Goal: Task Accomplishment & Management: Use online tool/utility

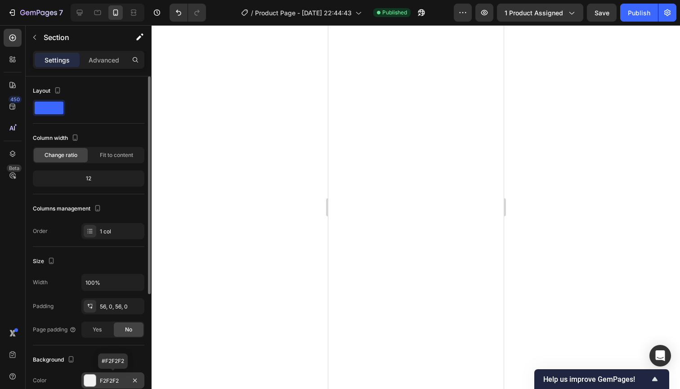
click at [119, 376] on div "F2F2F2" at bounding box center [112, 380] width 63 height 16
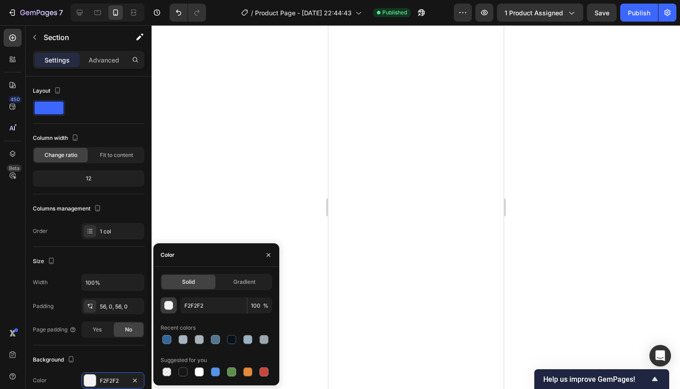
click at [170, 305] on div "button" at bounding box center [169, 305] width 9 height 9
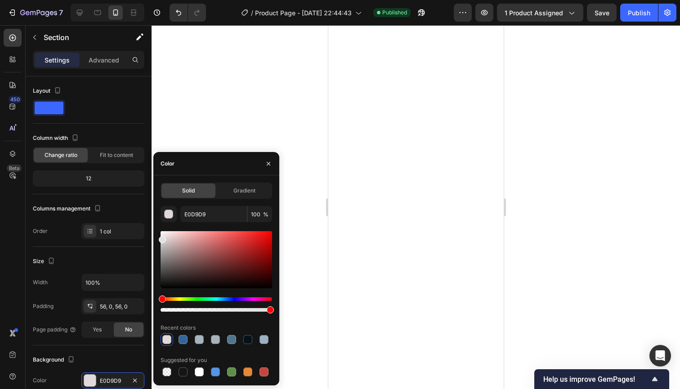
drag, startPoint x: 165, startPoint y: 237, endPoint x: 157, endPoint y: 238, distance: 7.7
click at [157, 238] on div "Solid Gradient E0D9D9 100 % Recent colors Suggested for you" at bounding box center [216, 281] width 126 height 196
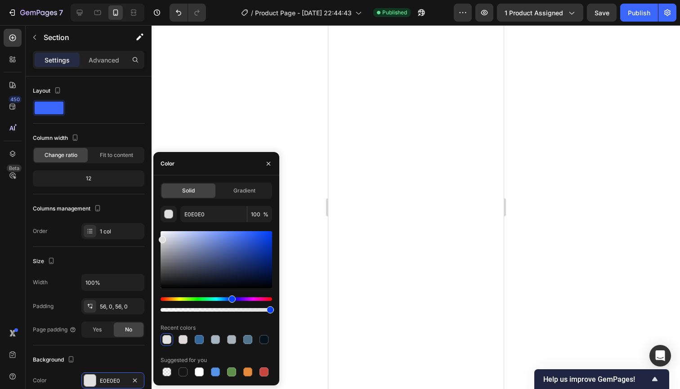
drag, startPoint x: 164, startPoint y: 299, endPoint x: 231, endPoint y: 297, distance: 67.0
click at [231, 297] on div "Hue" at bounding box center [231, 298] width 7 height 7
type input "CCCDCE"
click at [162, 242] on div at bounding box center [163, 243] width 7 height 7
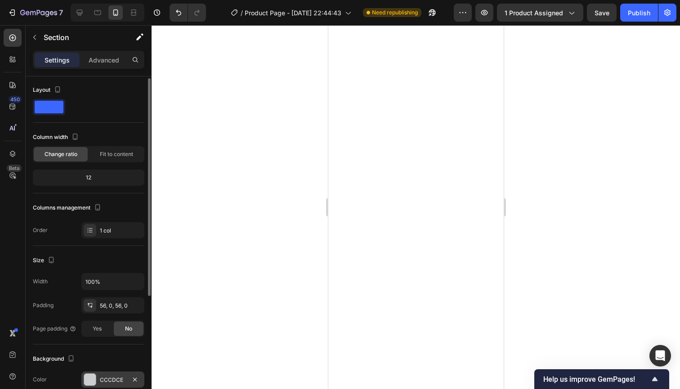
scroll to position [2, 0]
click at [108, 373] on div "CCCDCE" at bounding box center [112, 379] width 63 height 16
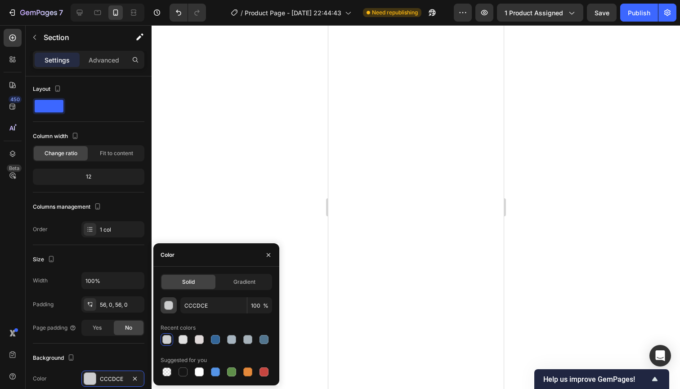
click at [172, 300] on button "button" at bounding box center [169, 305] width 16 height 16
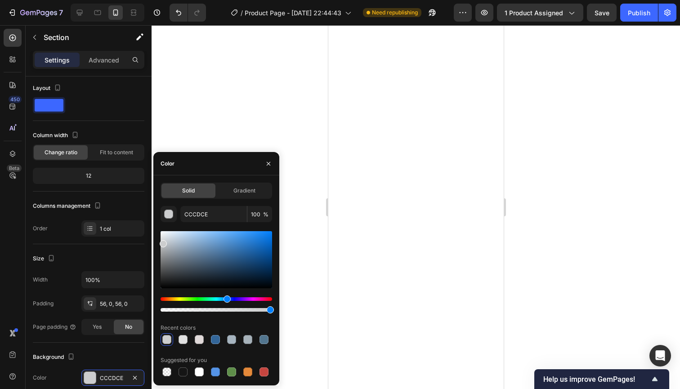
scroll to position [1, 0]
type input "E0E0E0"
drag, startPoint x: 163, startPoint y: 244, endPoint x: 159, endPoint y: 237, distance: 7.5
click at [159, 237] on div "Solid Gradient E0E0E0 100 % Recent colors Suggested for you" at bounding box center [216, 281] width 126 height 196
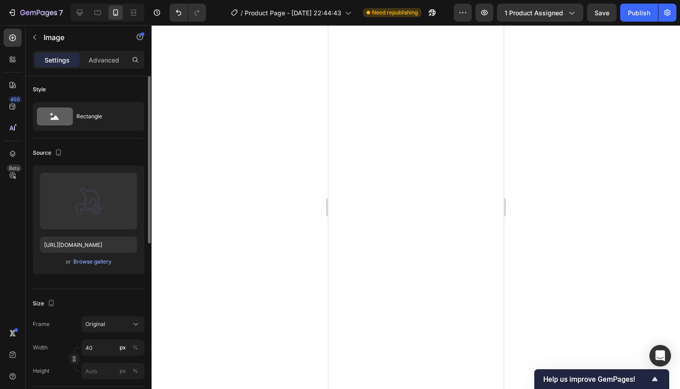
scroll to position [0, 0]
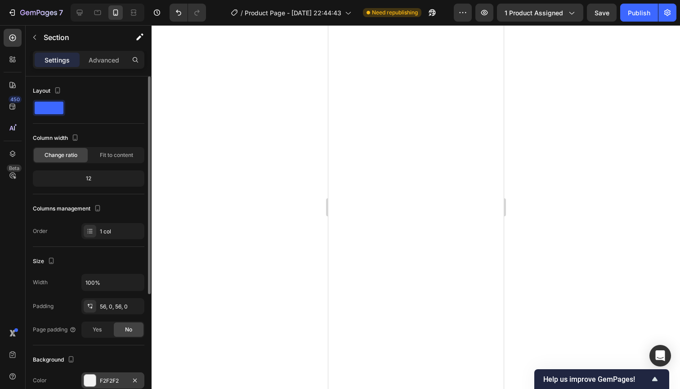
click at [122, 378] on div "F2F2F2" at bounding box center [113, 381] width 26 height 8
click at [123, 379] on div "F2F2F2" at bounding box center [113, 381] width 26 height 8
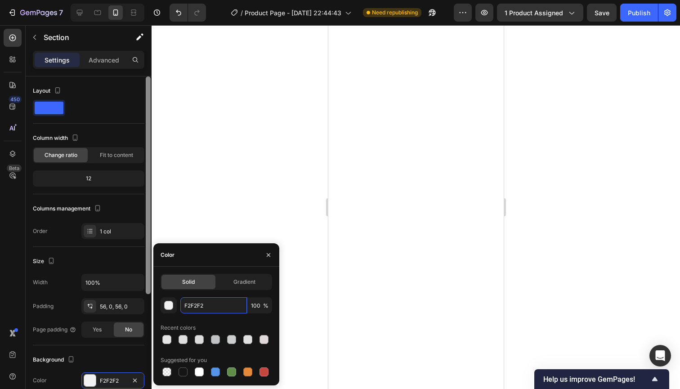
drag, startPoint x: 219, startPoint y: 306, endPoint x: 149, endPoint y: 304, distance: 69.3
click at [149, 304] on div "450 Beta Sections(18) Elements(84) Section Element Hero Section Product Detail …" at bounding box center [76, 207] width 152 height 364
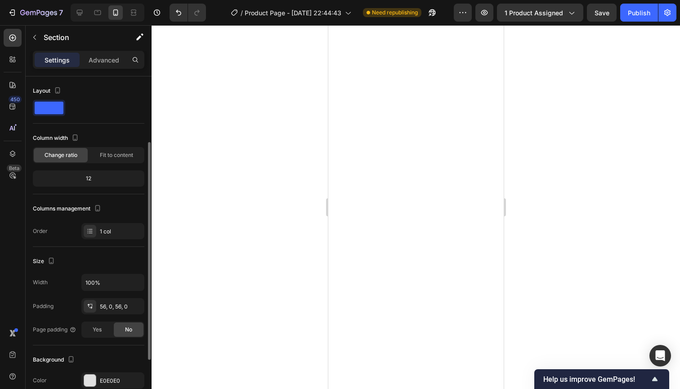
scroll to position [54, 0]
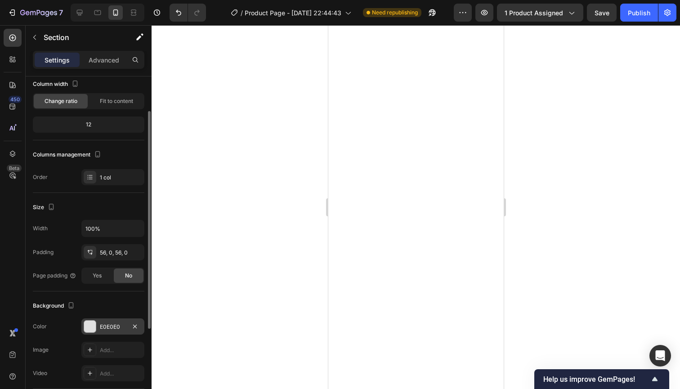
click at [119, 323] on div "E0E0E0" at bounding box center [113, 327] width 26 height 8
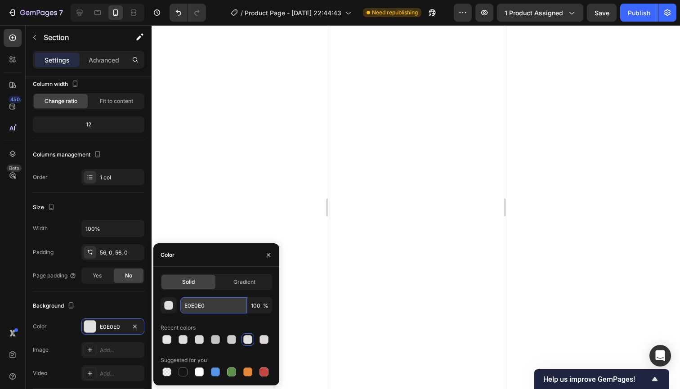
drag, startPoint x: 191, startPoint y: 302, endPoint x: 184, endPoint y: 304, distance: 7.5
click at [160, 301] on div "Solid Gradient E0E0E0 100 % Recent colors Suggested for you" at bounding box center [216, 326] width 126 height 104
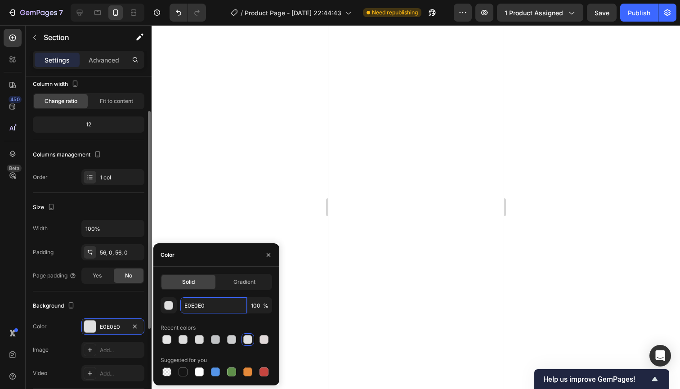
click at [125, 304] on div "450 Beta Sections(18) Elements(84) Section Element Hero Section Product Detail …" at bounding box center [76, 207] width 152 height 364
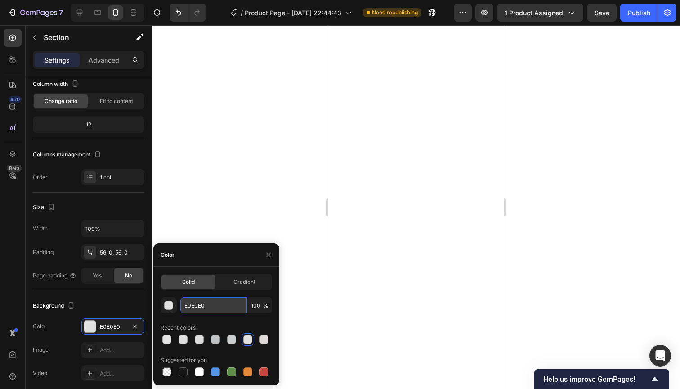
paste input "F2F2F2"
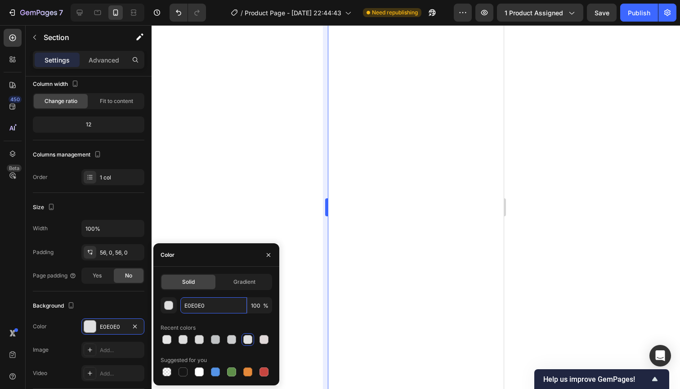
type input "F2F2F2"
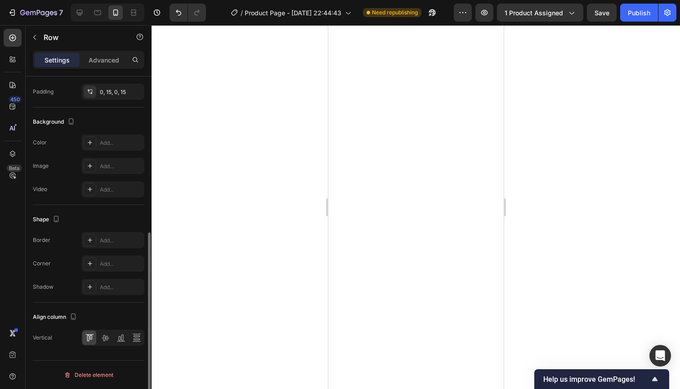
scroll to position [0, 0]
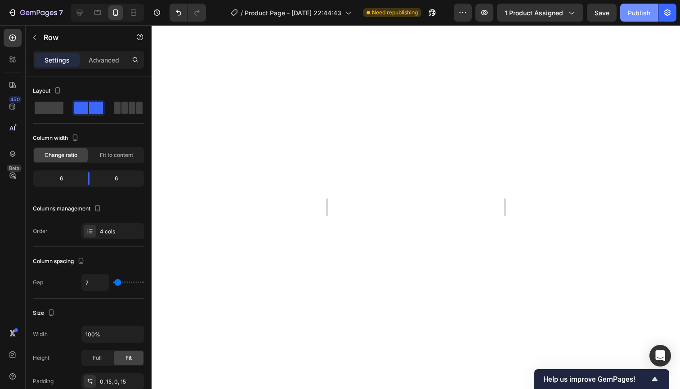
click at [635, 14] on div "Publish" at bounding box center [639, 12] width 22 height 9
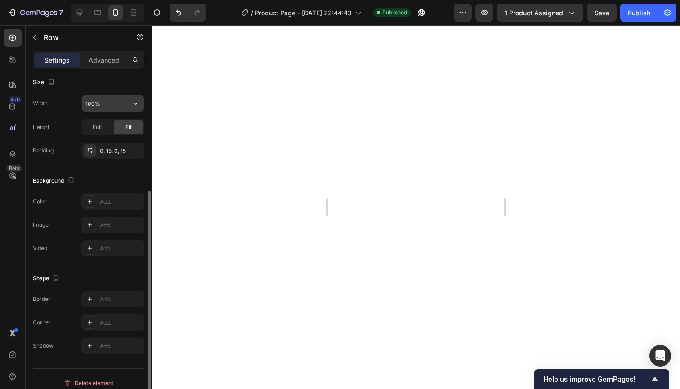
scroll to position [187, 0]
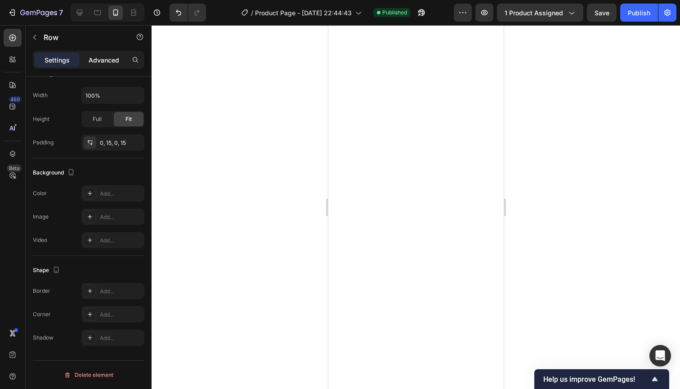
click at [84, 63] on div "Advanced" at bounding box center [103, 60] width 45 height 14
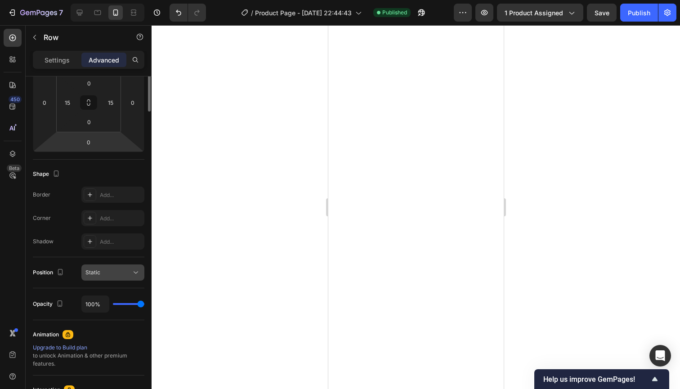
scroll to position [0, 0]
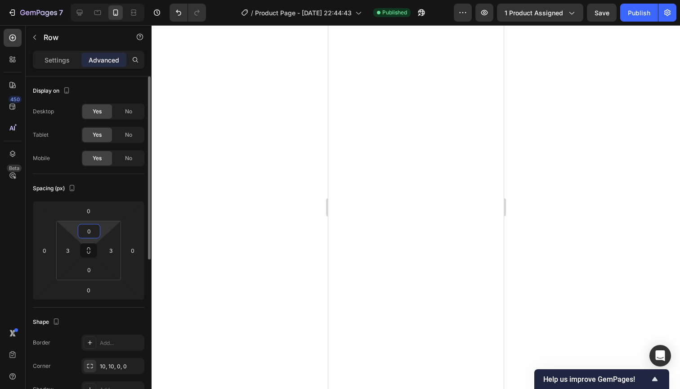
click at [93, 229] on input "0" at bounding box center [89, 230] width 18 height 13
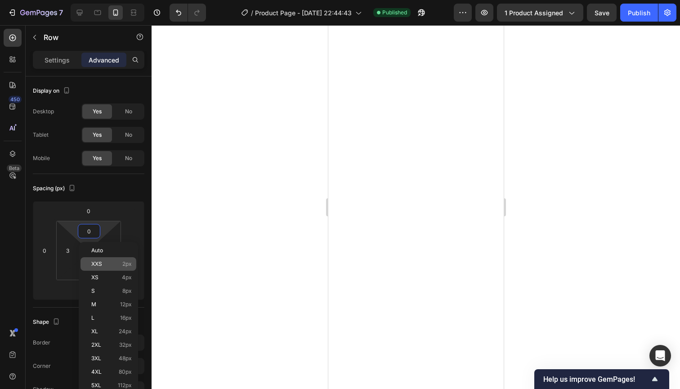
click at [114, 260] on div "XXS 2px" at bounding box center [109, 263] width 56 height 13
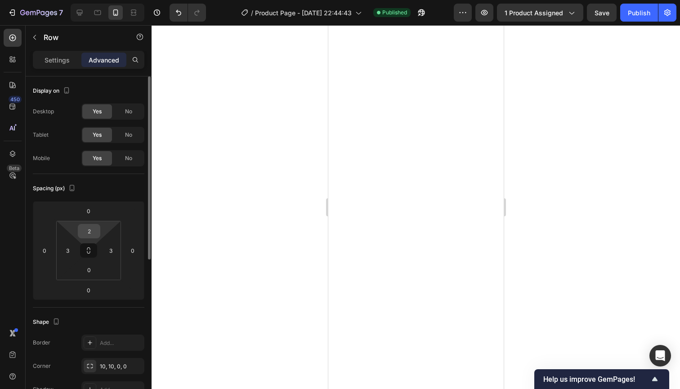
click at [91, 233] on input "2" at bounding box center [89, 230] width 18 height 13
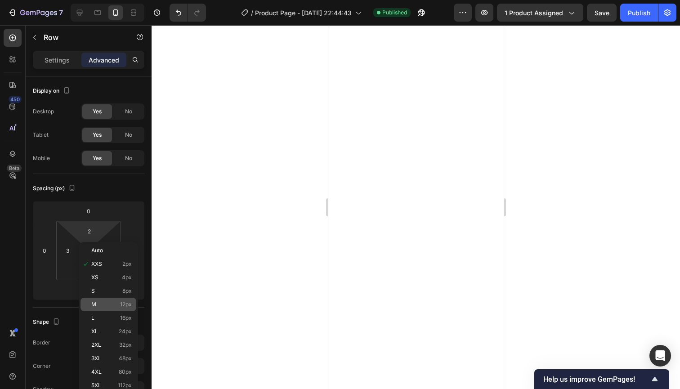
click at [112, 303] on p "M 12px" at bounding box center [111, 304] width 40 height 6
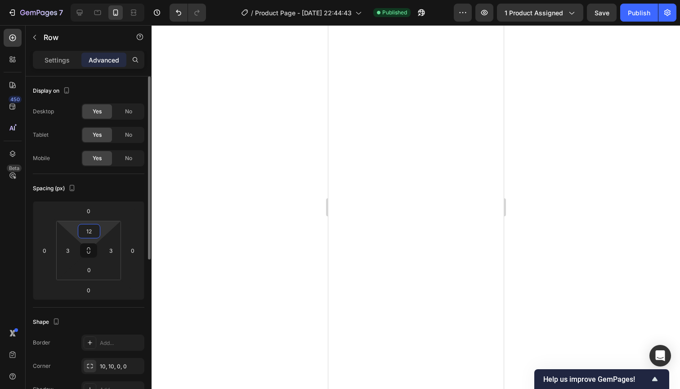
click at [94, 237] on input "12" at bounding box center [89, 230] width 18 height 13
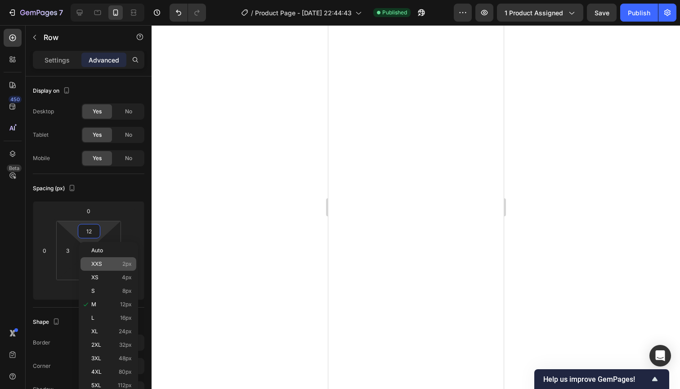
click at [104, 260] on div "XXS 2px" at bounding box center [109, 263] width 56 height 13
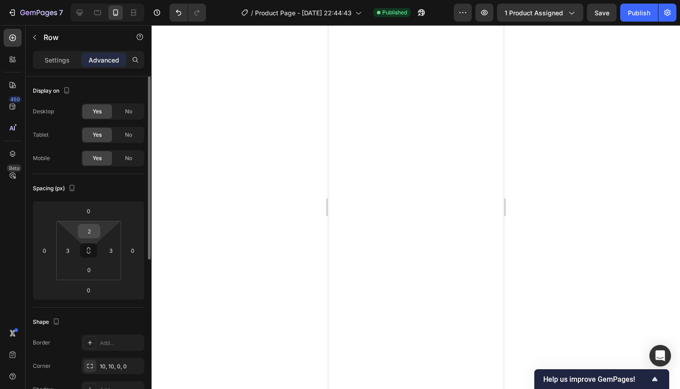
click at [95, 237] on input "2" at bounding box center [89, 230] width 18 height 13
type input "0"
click at [138, 177] on div "Spacing (px) 0 0 0 0 0 3 0 3" at bounding box center [89, 241] width 112 height 134
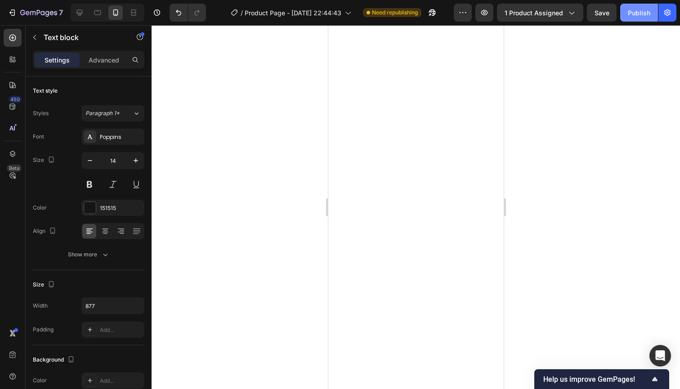
click at [636, 12] on div "Publish" at bounding box center [639, 12] width 22 height 9
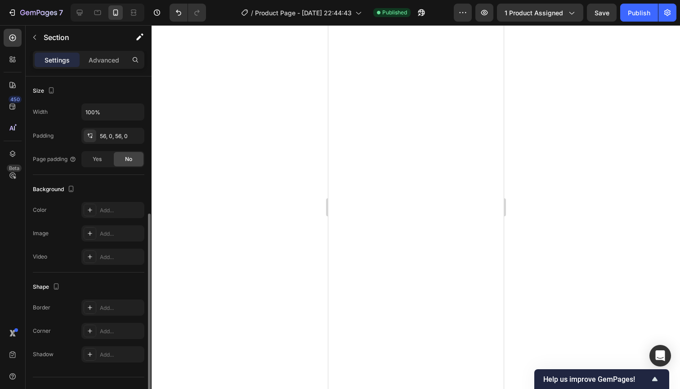
scroll to position [187, 0]
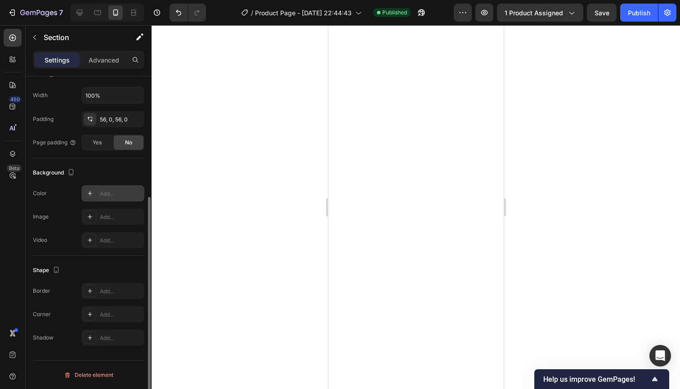
click at [108, 190] on div "Add..." at bounding box center [121, 194] width 42 height 8
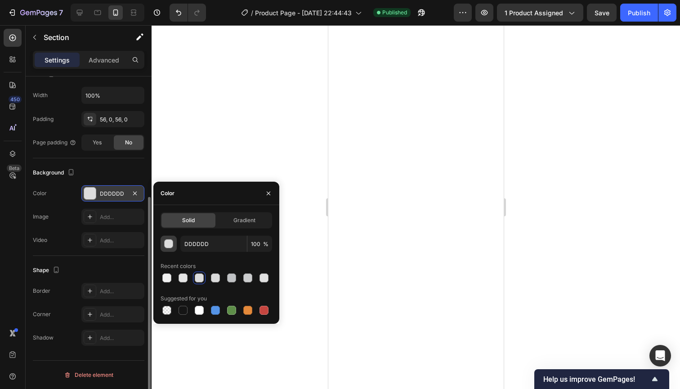
click at [170, 243] on div "button" at bounding box center [169, 244] width 9 height 9
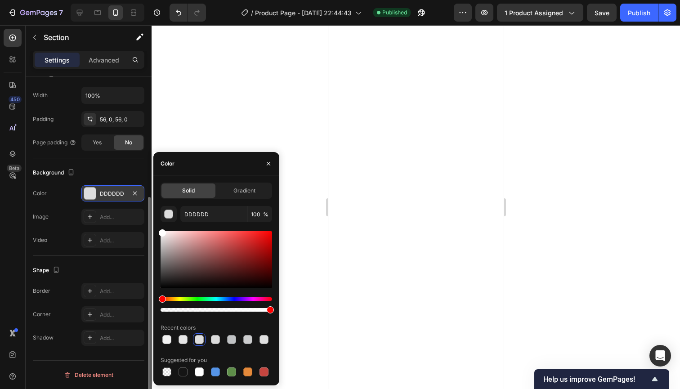
drag, startPoint x: 163, startPoint y: 240, endPoint x: 139, endPoint y: 186, distance: 59.6
click at [139, 186] on div "450 Beta Sections(18) Elements(84) Section Element Hero Section Product Detail …" at bounding box center [76, 207] width 152 height 364
type input "FFFFFF"
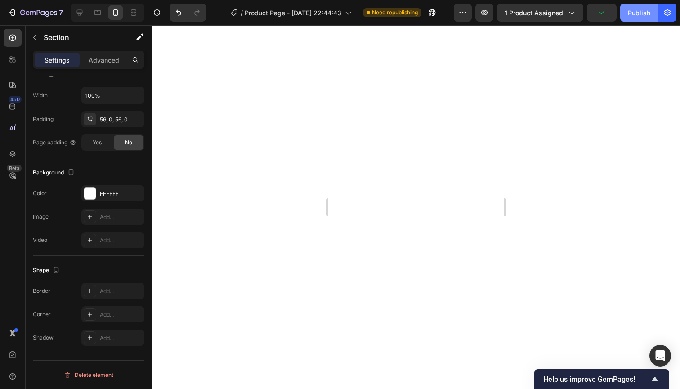
click at [637, 10] on div "Publish" at bounding box center [639, 12] width 22 height 9
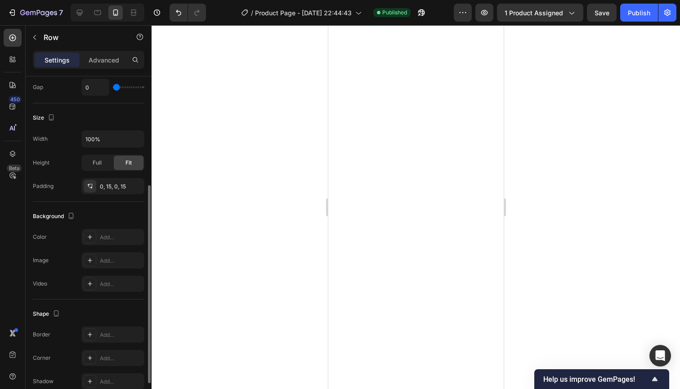
scroll to position [239, 0]
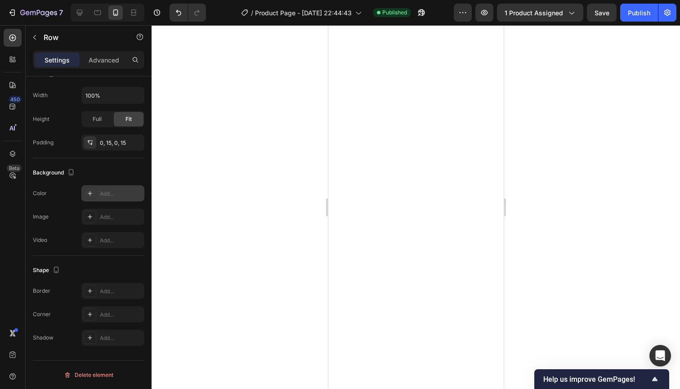
click at [115, 193] on div "Add..." at bounding box center [121, 194] width 42 height 8
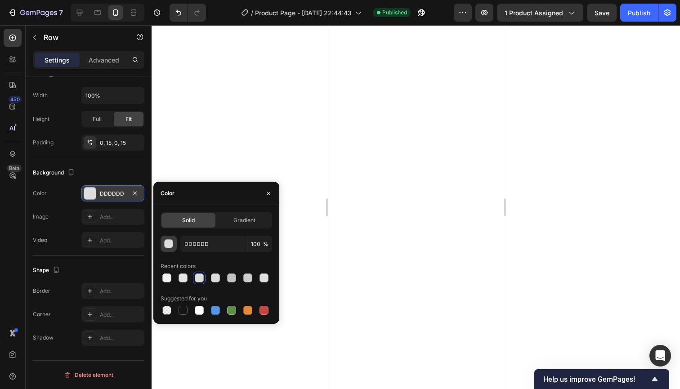
click at [170, 244] on div "button" at bounding box center [169, 244] width 9 height 9
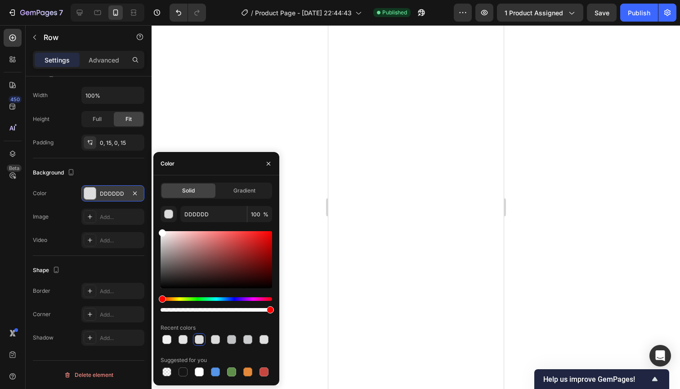
drag, startPoint x: 162, startPoint y: 241, endPoint x: 155, endPoint y: 178, distance: 62.9
click at [155, 178] on div "Solid Gradient DDDDDD 100 % Recent colors Suggested for you" at bounding box center [216, 280] width 126 height 210
type input "FFFFFF"
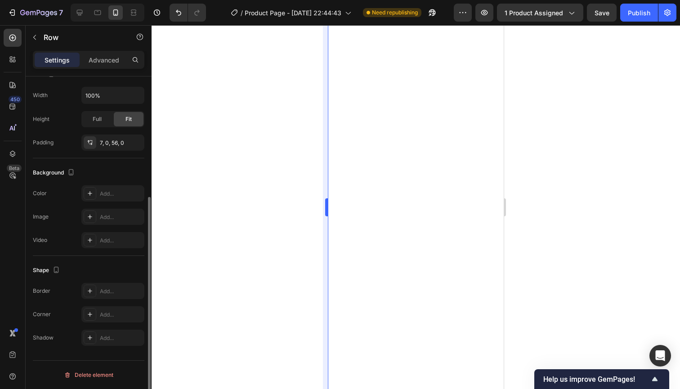
scroll to position [187, 0]
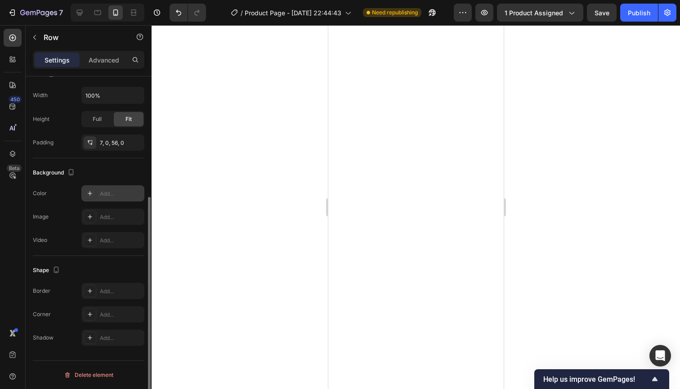
click at [103, 192] on div "Add..." at bounding box center [121, 194] width 42 height 8
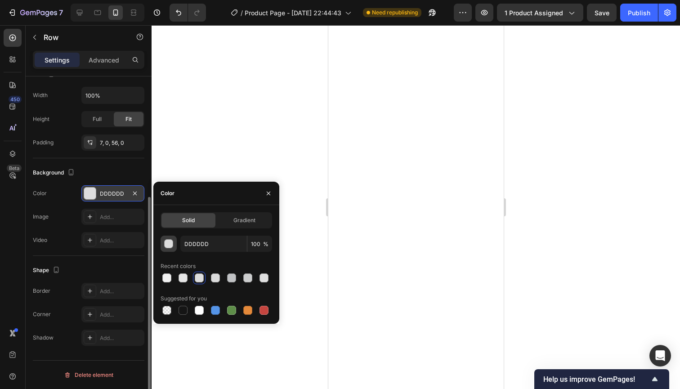
click at [170, 242] on div "button" at bounding box center [169, 244] width 9 height 9
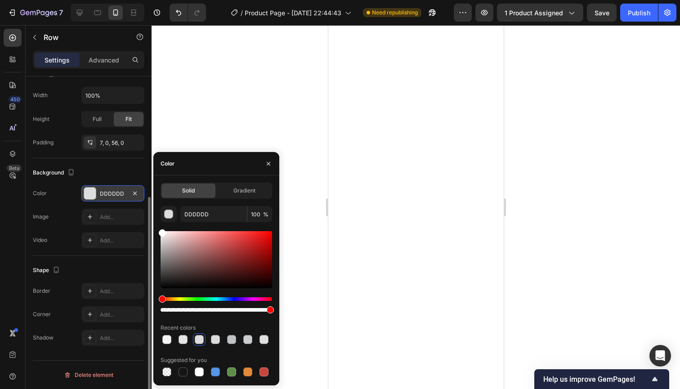
drag, startPoint x: 161, startPoint y: 240, endPoint x: 130, endPoint y: 166, distance: 80.0
click at [130, 166] on div "450 Beta Sections(18) Elements(84) Section Element Hero Section Product Detail …" at bounding box center [76, 207] width 152 height 364
type input "FFFFFF"
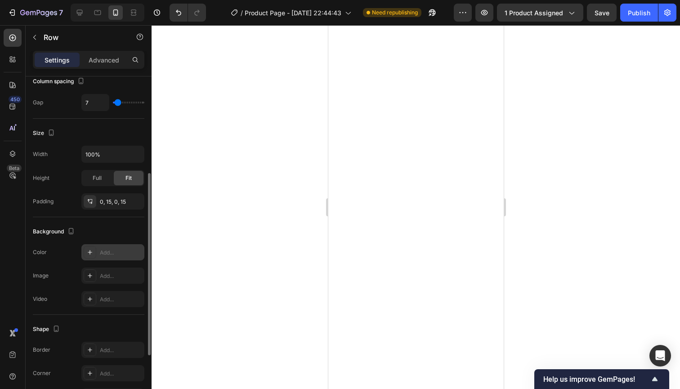
scroll to position [180, 0]
click at [110, 251] on div "Add..." at bounding box center [121, 252] width 42 height 8
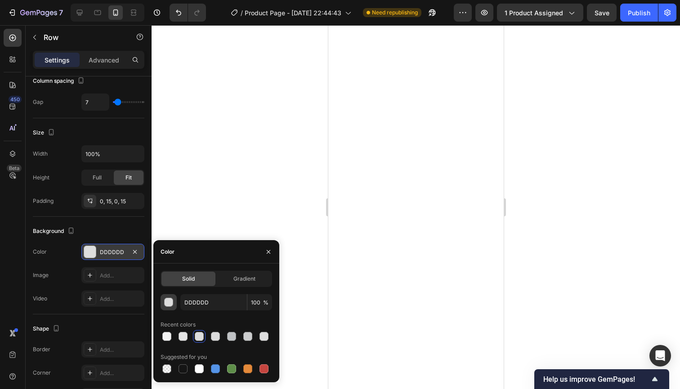
click at [169, 300] on div "button" at bounding box center [169, 302] width 9 height 9
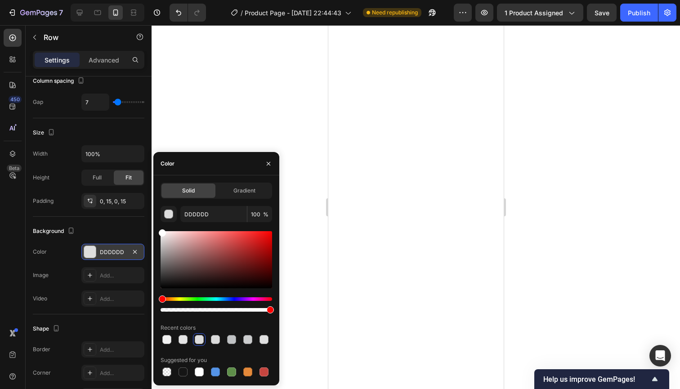
type input "FFFFFF"
drag, startPoint x: 161, startPoint y: 243, endPoint x: 128, endPoint y: 185, distance: 66.5
click at [128, 185] on div "450 Beta Sections(18) Elements(84) Section Element Hero Section Product Detail …" at bounding box center [76, 207] width 152 height 364
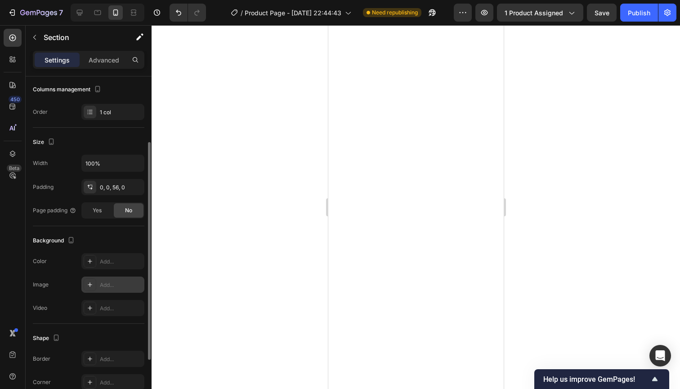
scroll to position [133, 0]
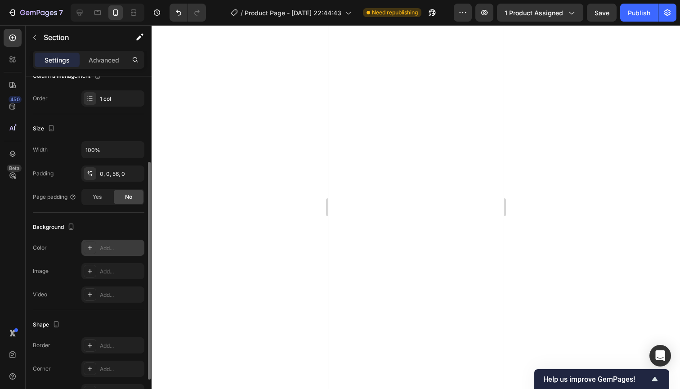
click at [112, 247] on div "Add..." at bounding box center [121, 248] width 42 height 8
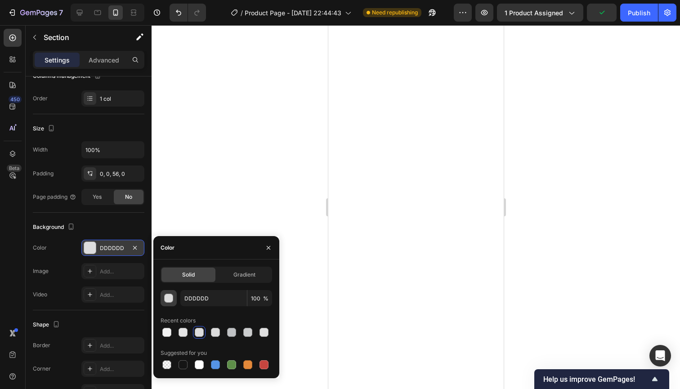
click at [167, 295] on div "button" at bounding box center [169, 298] width 9 height 9
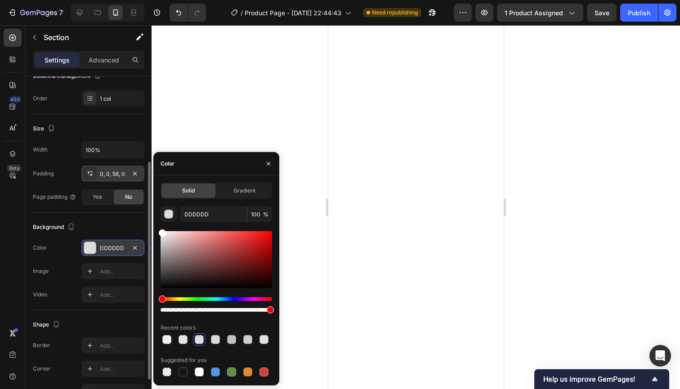
drag, startPoint x: 164, startPoint y: 240, endPoint x: 125, endPoint y: 170, distance: 79.3
click at [125, 170] on div "450 Beta Sections(18) Elements(84) Section Element Hero Section Product Detail …" at bounding box center [76, 207] width 152 height 364
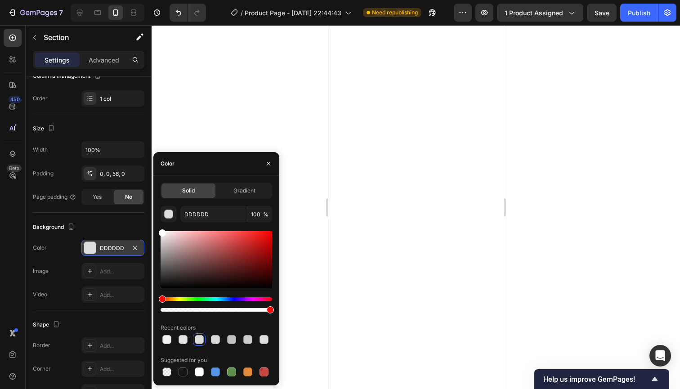
type input "FFFFFF"
click at [558, 184] on div at bounding box center [416, 207] width 528 height 364
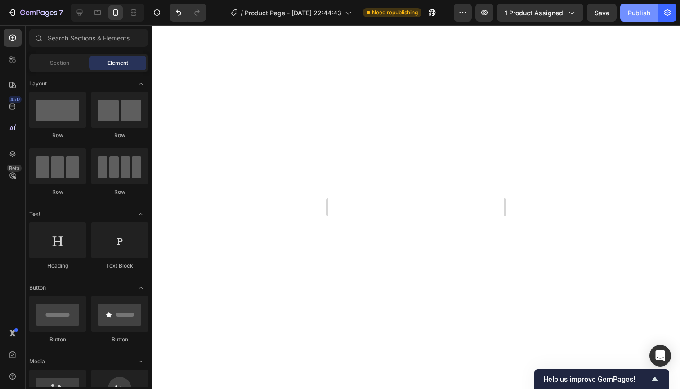
click at [640, 11] on div "Publish" at bounding box center [639, 12] width 22 height 9
